Goal: Navigation & Orientation: Find specific page/section

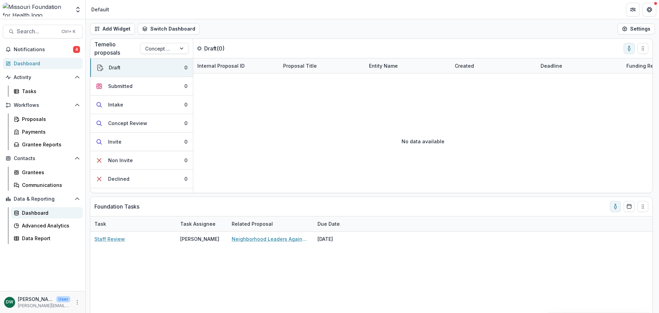
click at [43, 202] on div "Dashboard" at bounding box center [49, 212] width 55 height 7
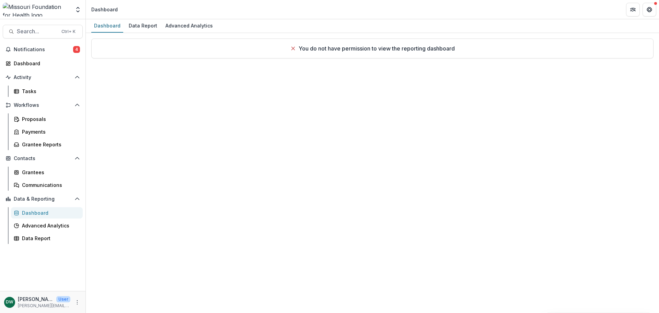
click at [292, 49] on icon at bounding box center [292, 48] width 5 height 5
click at [46, 67] on div "Dashboard" at bounding box center [45, 63] width 63 height 7
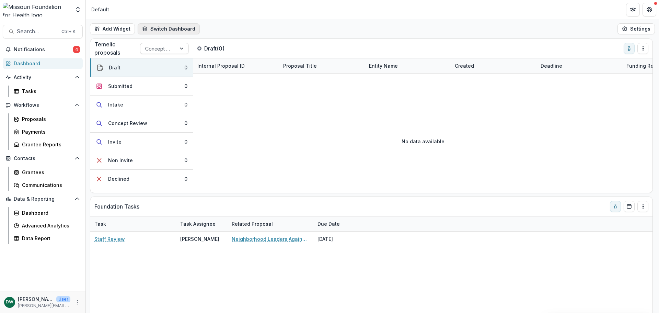
click at [149, 27] on button "Switch Dashboard" at bounding box center [169, 28] width 62 height 11
click at [174, 55] on span "DLS Dashboard" at bounding box center [181, 55] width 54 height 7
click at [186, 30] on button "Switch Dashboard" at bounding box center [169, 28] width 62 height 11
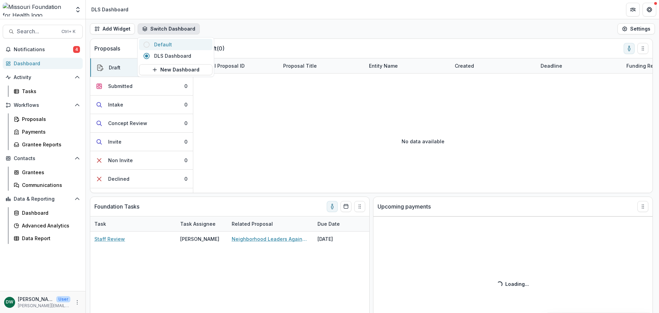
click at [155, 45] on span "Default" at bounding box center [181, 44] width 54 height 7
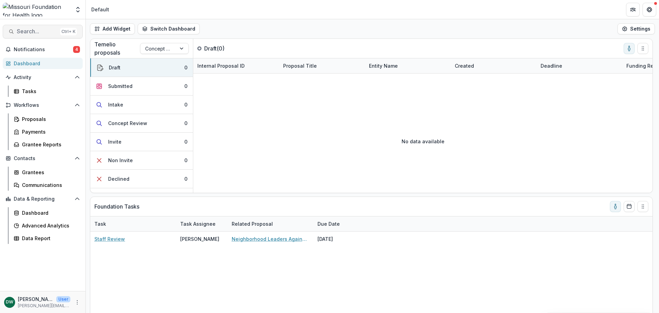
click at [26, 33] on span "Search..." at bounding box center [37, 31] width 40 height 7
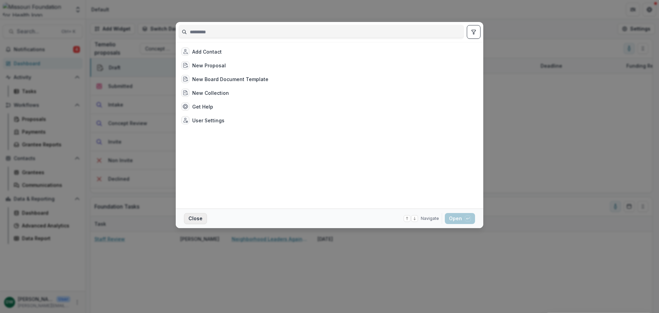
click at [198, 202] on button "Close" at bounding box center [195, 218] width 23 height 11
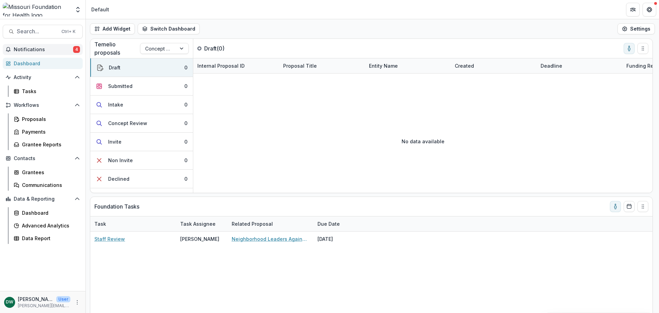
click at [45, 48] on span "Notifications" at bounding box center [43, 50] width 59 height 6
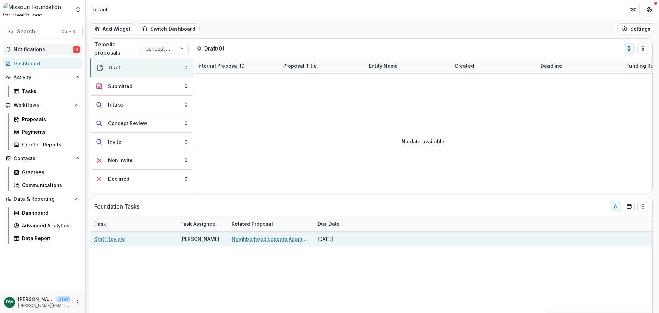
click at [308, 49] on div "Temelio proposals Concept Paper Draft ( 0 )" at bounding box center [363, 48] width 547 height 19
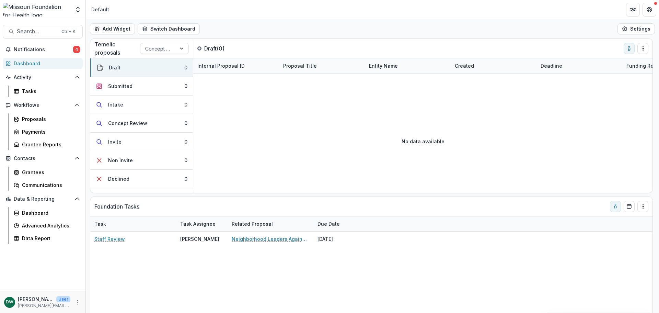
click at [300, 42] on div "Temelio proposals Concept Paper Draft ( 0 )" at bounding box center [363, 48] width 547 height 19
click at [345, 15] on header "Default" at bounding box center [372, 9] width 573 height 19
